Goal: Navigation & Orientation: Find specific page/section

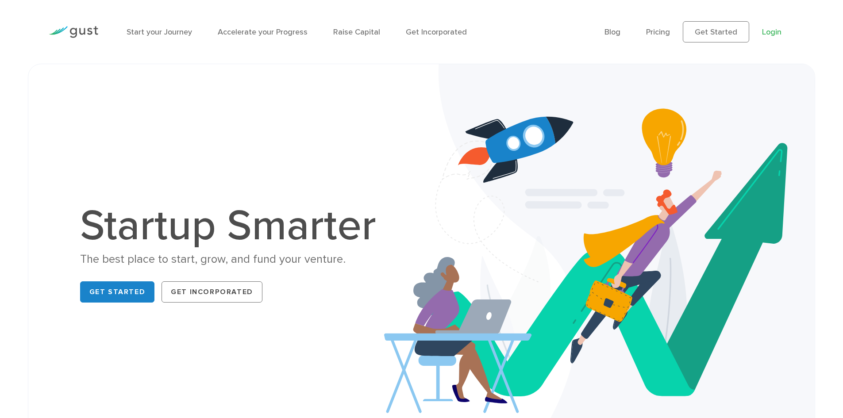
click at [776, 30] on link "Login" at bounding box center [771, 31] width 19 height 9
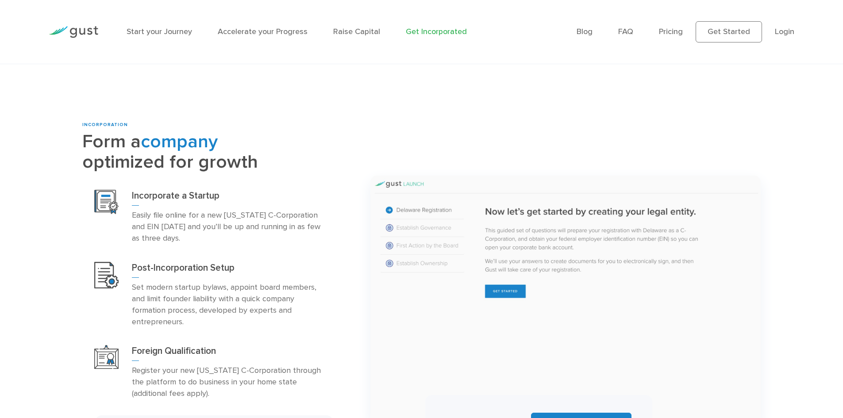
scroll to position [398, 0]
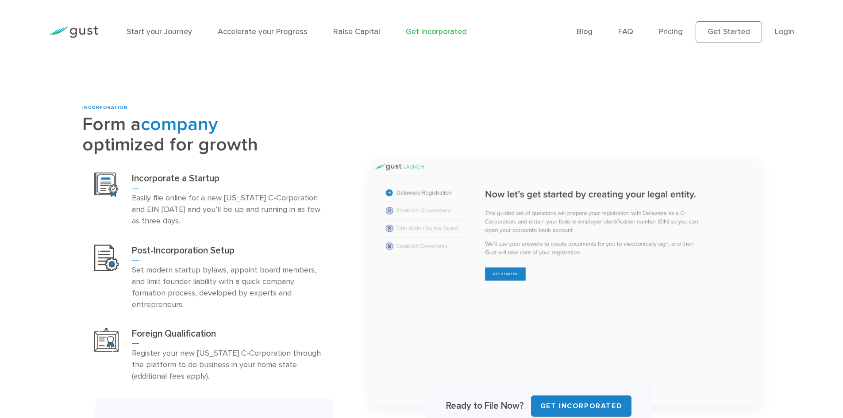
click at [418, 239] on img at bounding box center [565, 281] width 390 height 246
click at [475, 220] on img at bounding box center [565, 281] width 390 height 246
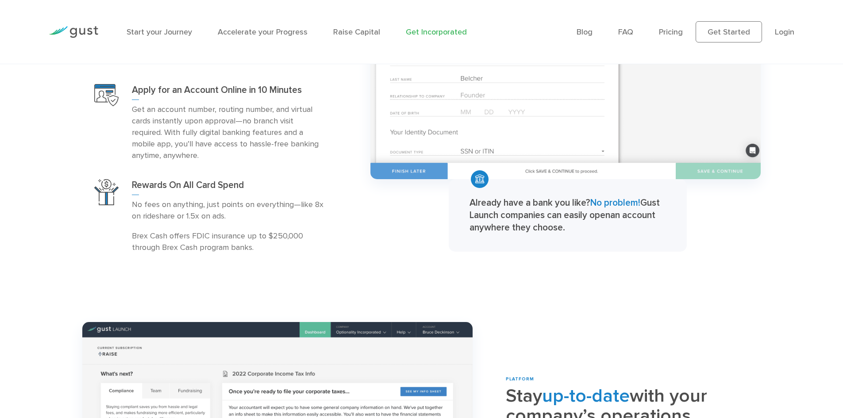
scroll to position [1372, 0]
click at [602, 202] on span "No problem!" at bounding box center [615, 203] width 50 height 11
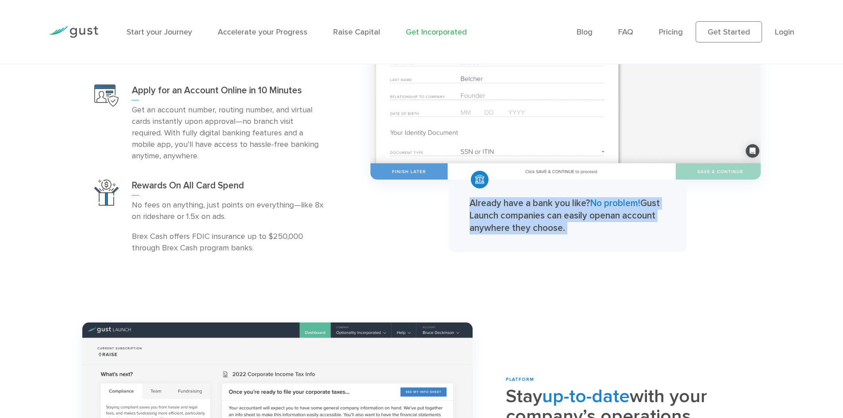
click at [602, 202] on span "No problem!" at bounding box center [615, 203] width 50 height 11
click at [591, 220] on strong "Already have a bank you like? No problem! Gust Launch companies can easily open" at bounding box center [565, 209] width 190 height 23
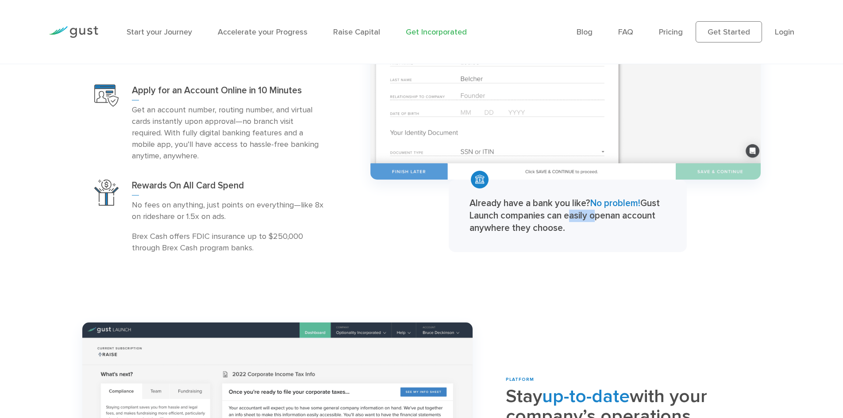
click at [591, 220] on strong "Already have a bank you like? No problem! Gust Launch companies can easily open" at bounding box center [565, 209] width 190 height 23
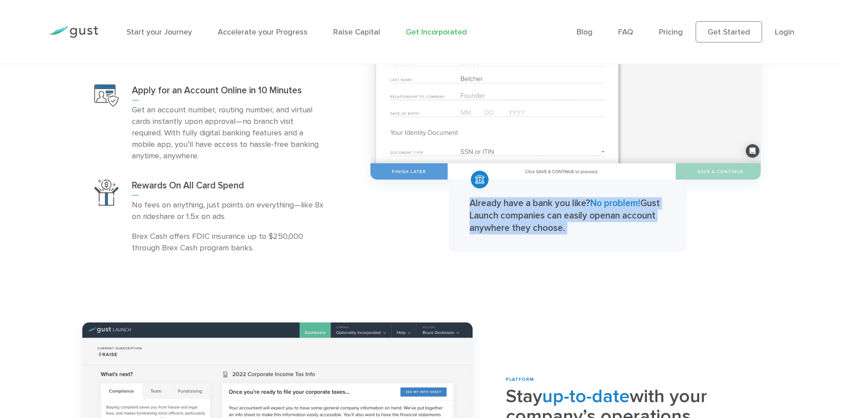
click at [591, 220] on strong "Already have a bank you like? No problem! Gust Launch companies can easily open" at bounding box center [565, 209] width 190 height 23
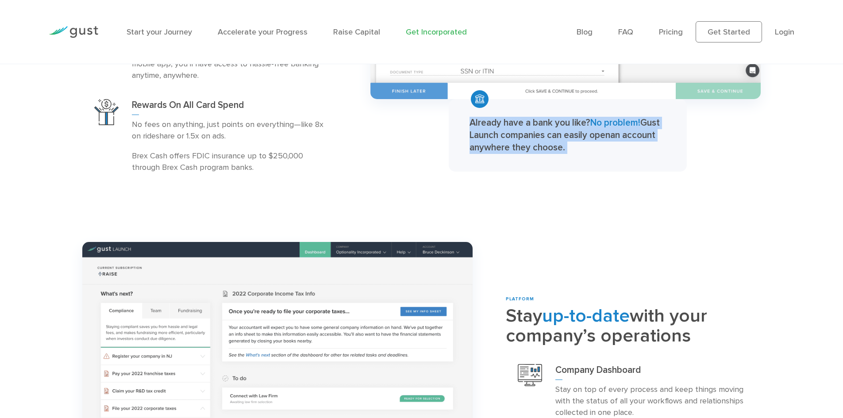
scroll to position [1460, 0]
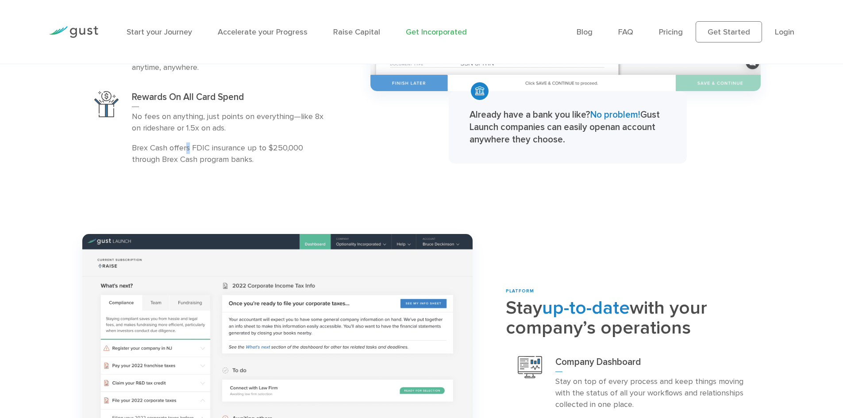
click at [188, 149] on p "Brex Cash offers FDIC insurance up to $250,000 through Brex Cash program banks." at bounding box center [228, 153] width 193 height 23
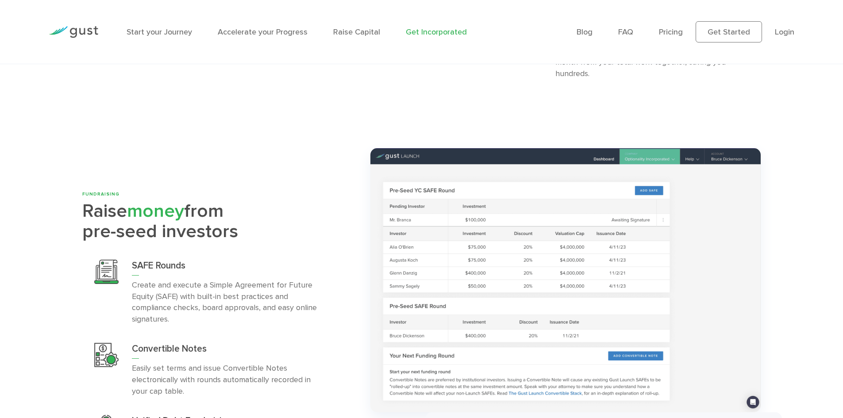
scroll to position [2699, 0]
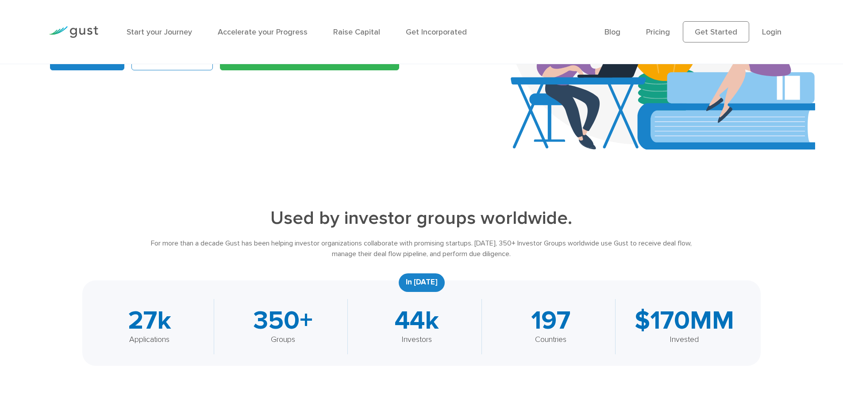
scroll to position [398, 0]
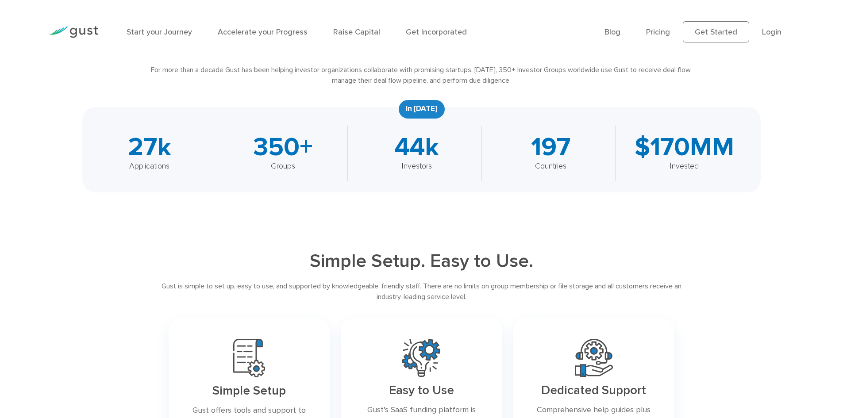
click at [424, 148] on div "44k" at bounding box center [416, 148] width 111 height 26
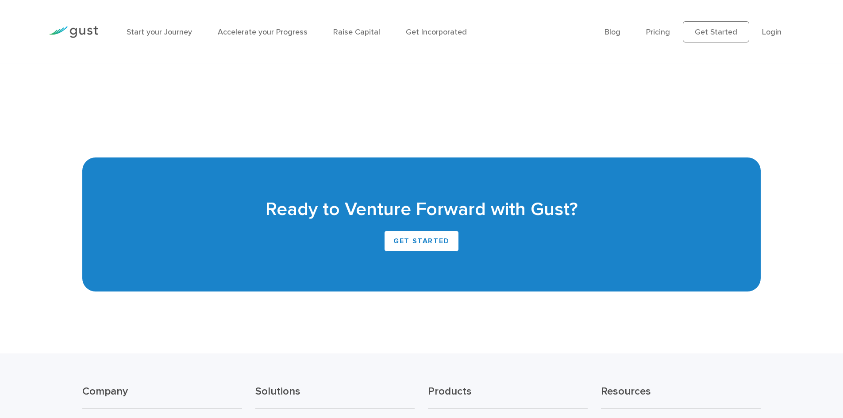
scroll to position [2324, 0]
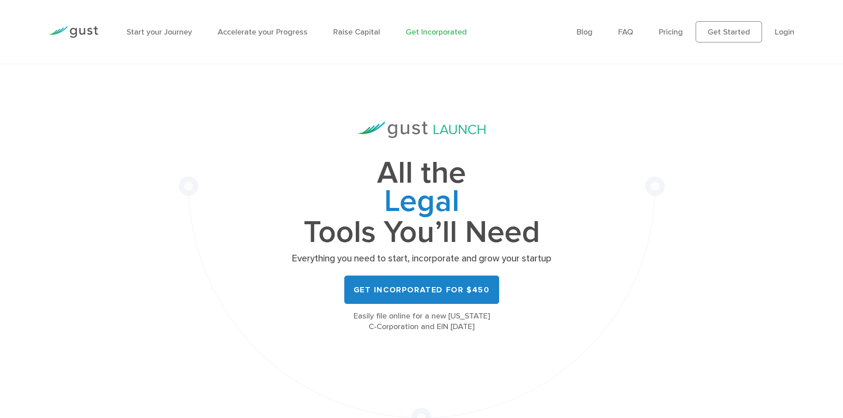
scroll to position [266, 0]
